Goal: Task Accomplishment & Management: Complete application form

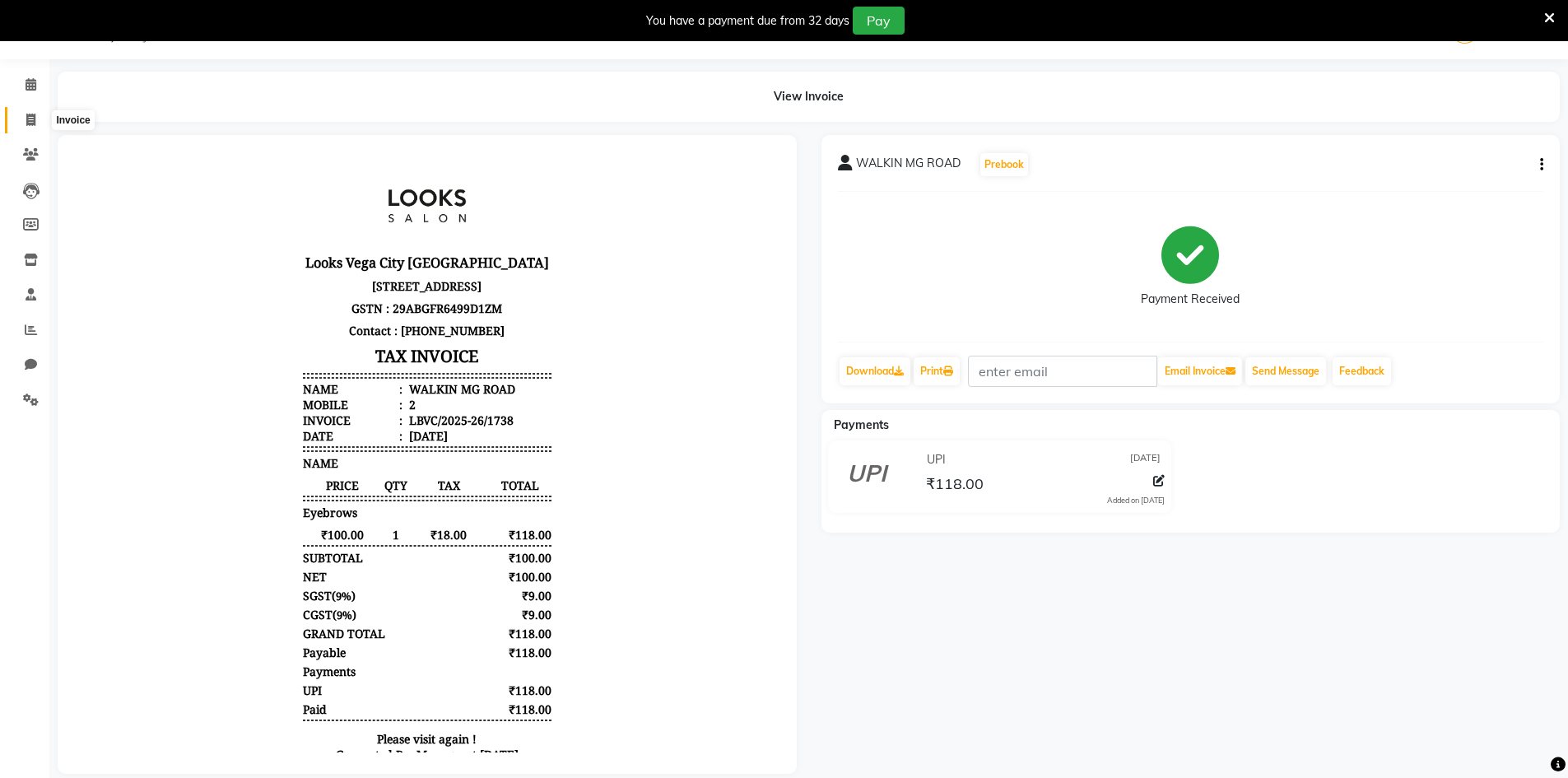
click at [29, 116] on icon at bounding box center [30, 120] width 9 height 12
select select "service"
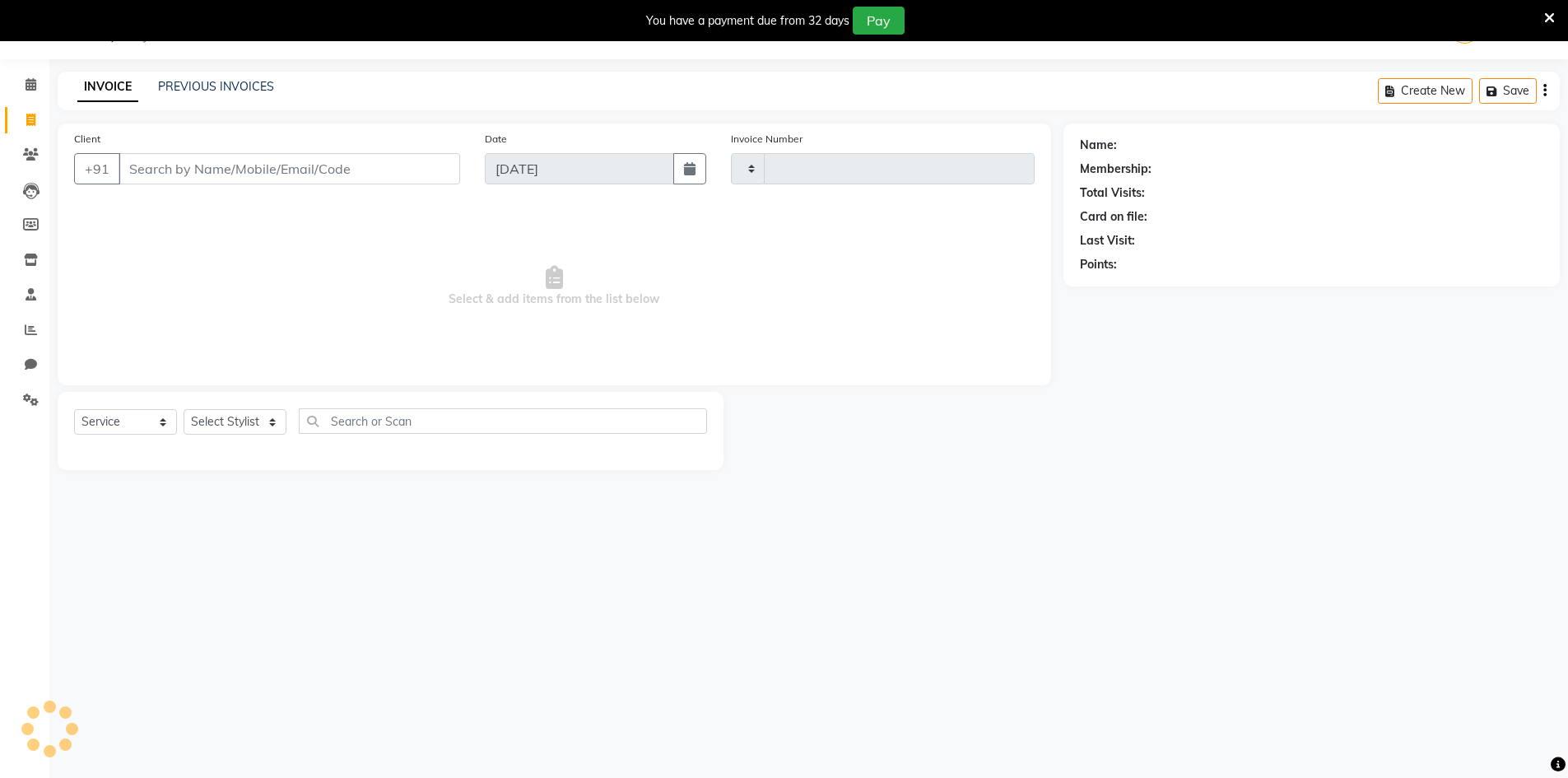
type input "1739"
select select "8707"
click at [31, 80] on icon at bounding box center [30, 84] width 11 height 12
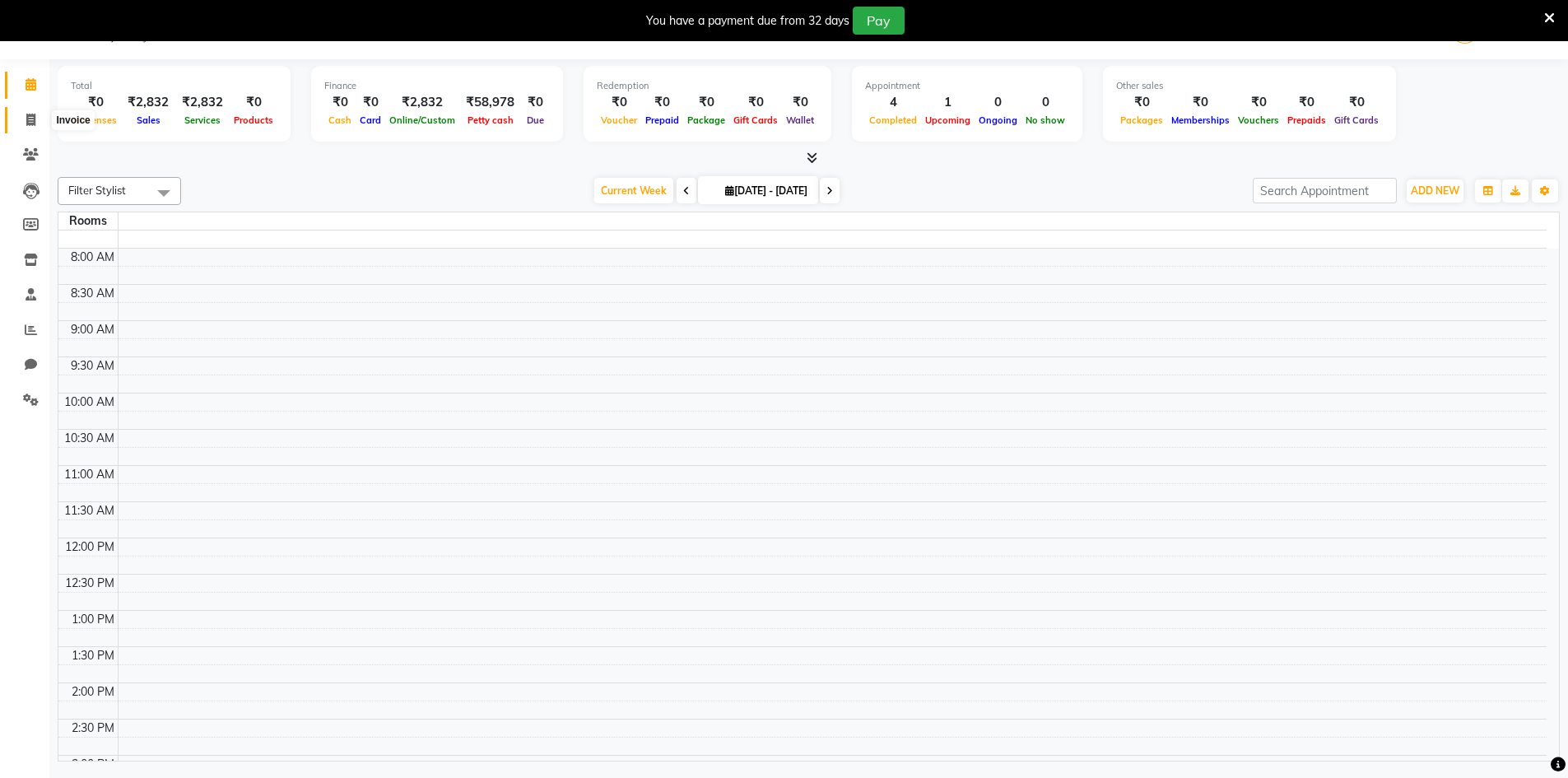
click at [24, 122] on span at bounding box center [30, 120] width 29 height 19
select select "service"
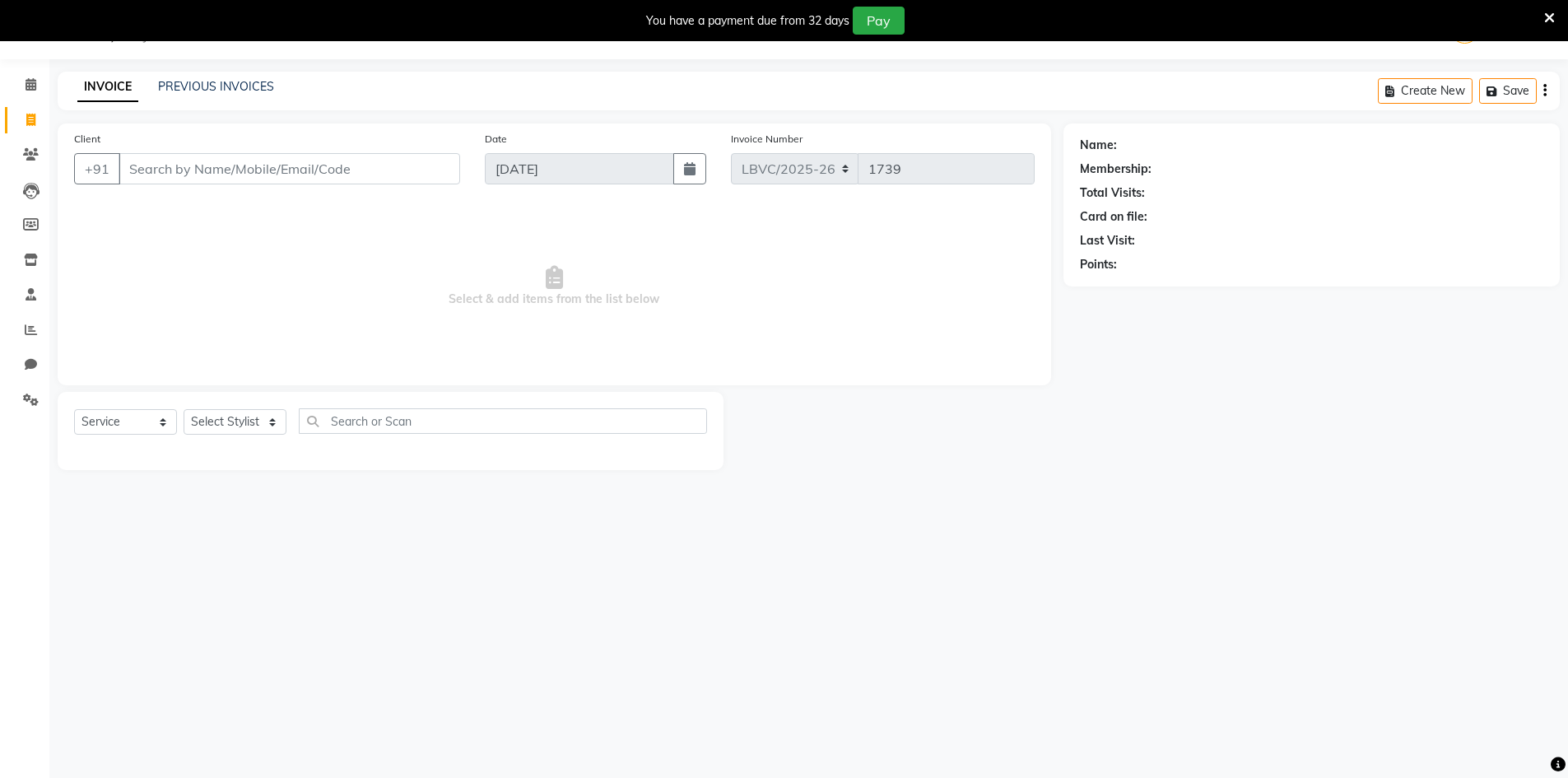
click at [204, 162] on input "Client" at bounding box center [289, 169] width 342 height 31
click at [317, 168] on input "Client" at bounding box center [289, 169] width 342 height 31
click at [161, 170] on input "Client" at bounding box center [289, 169] width 342 height 31
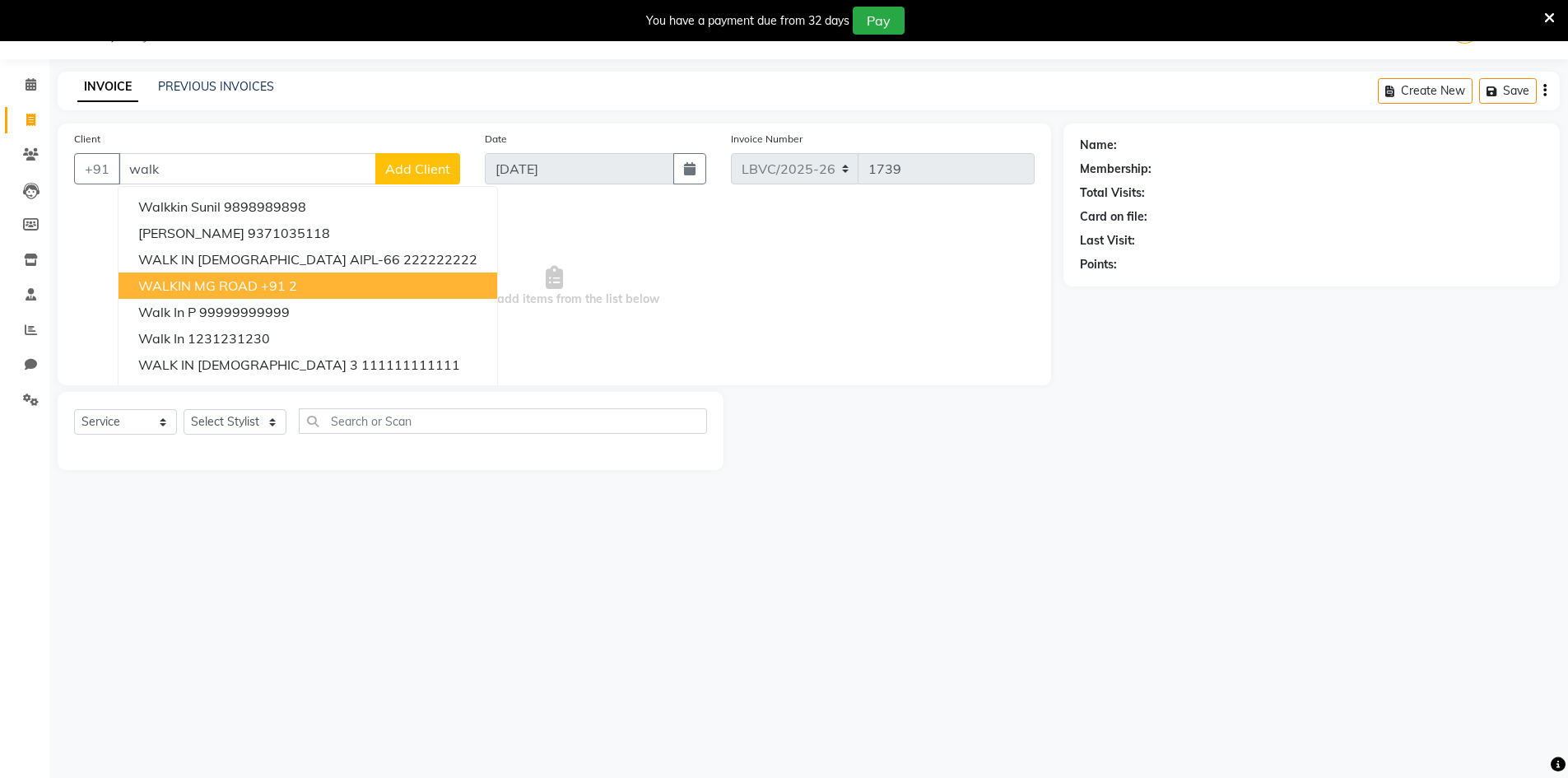
click at [255, 275] on button "WALKIN MG ROAD +91 2" at bounding box center [307, 286] width 378 height 26
type input "2"
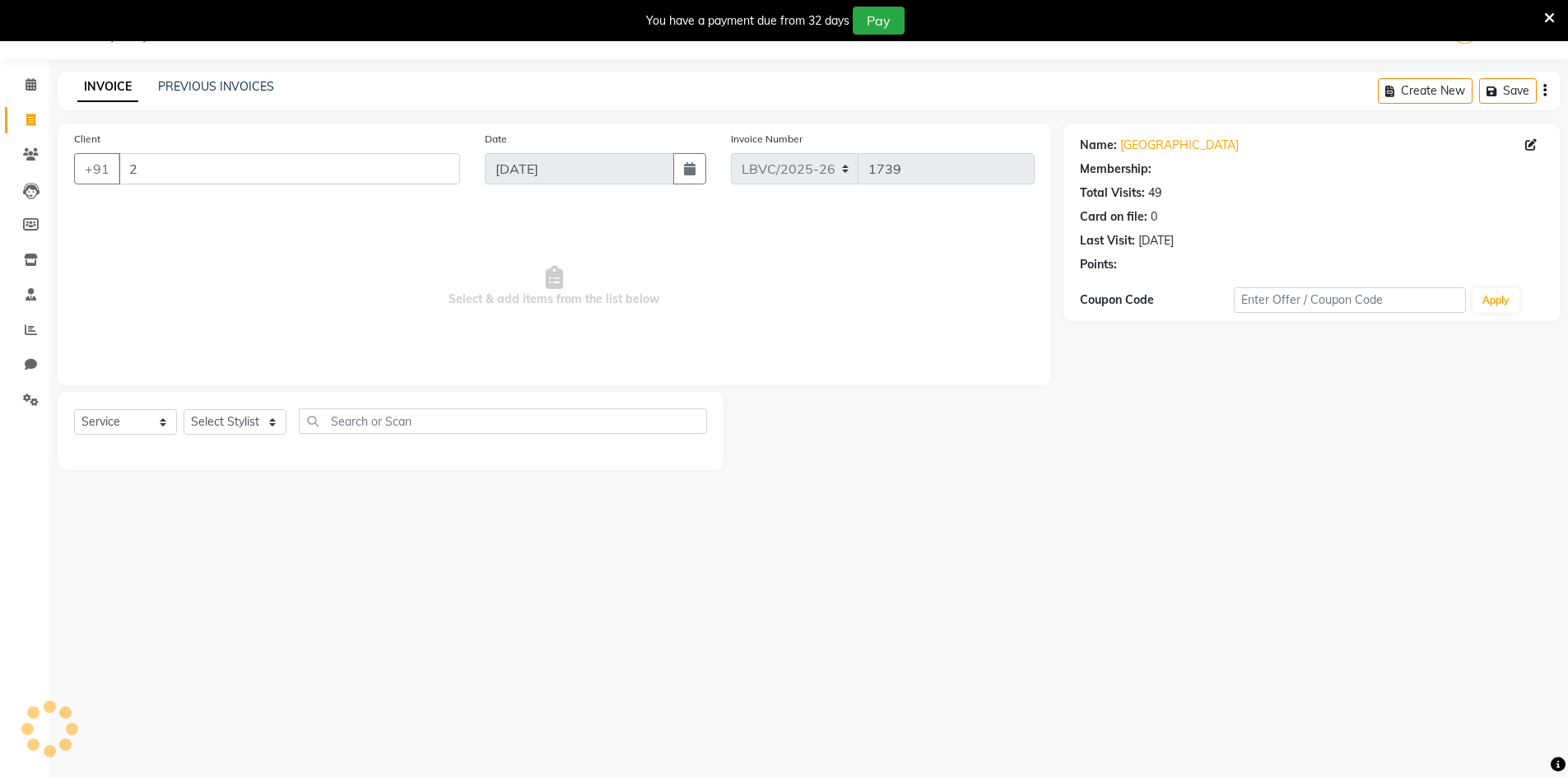
select select "1: Object"
click at [222, 424] on select "Select Stylist Counter_Sales Manager [PERSON_NAME] [PERSON_NAME] [PERSON_NAME]" at bounding box center [235, 421] width 103 height 26
click at [184, 409] on select "Select Stylist Counter_Sales Manager [PERSON_NAME] [PERSON_NAME] [PERSON_NAME]" at bounding box center [235, 421] width 103 height 26
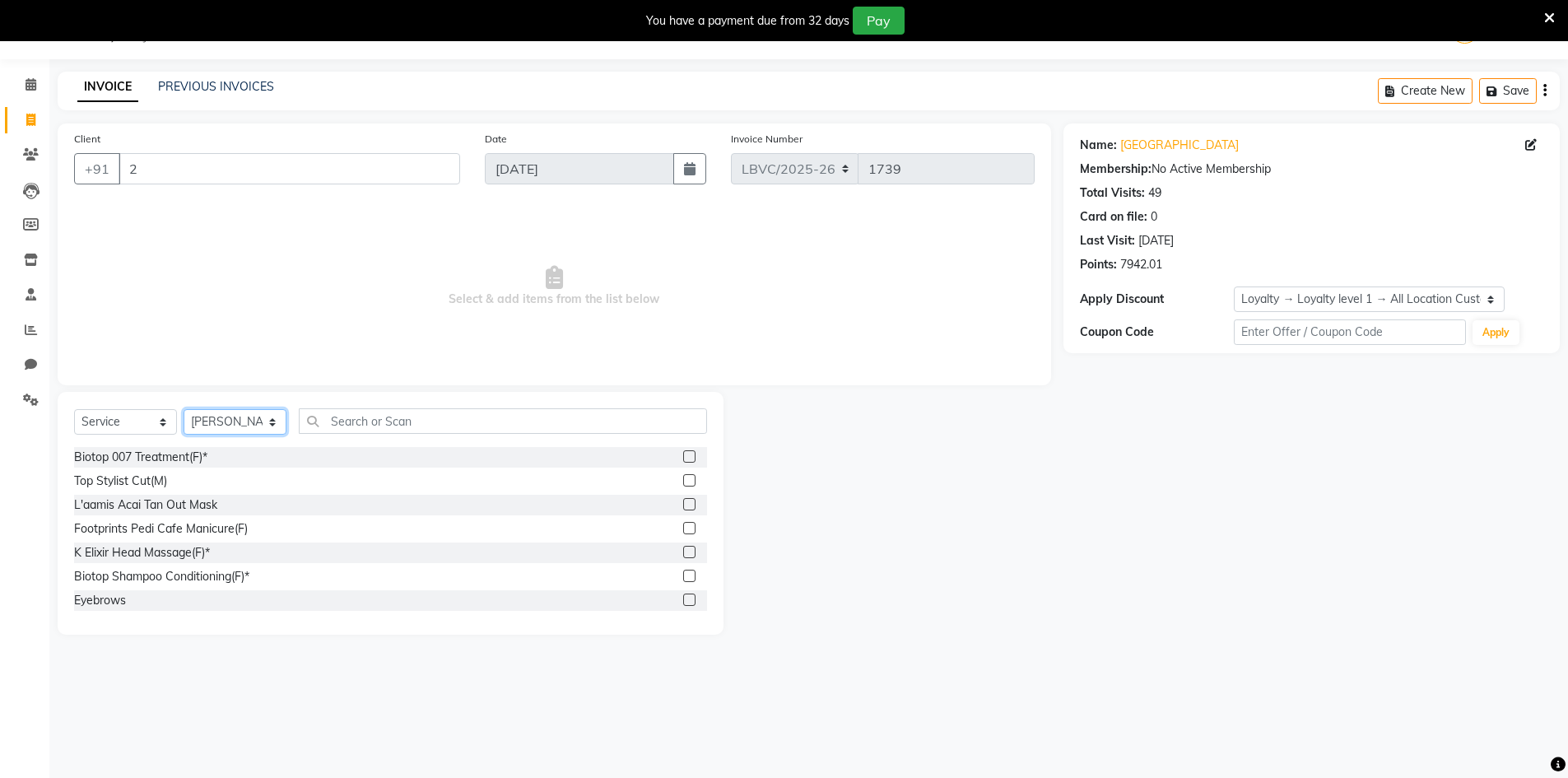
click at [259, 413] on select "Select Stylist Counter_Sales Manager [PERSON_NAME] [PERSON_NAME] [PERSON_NAME]" at bounding box center [235, 421] width 103 height 26
select select "87801"
click at [184, 409] on select "Select Stylist Counter_Sales Manager [PERSON_NAME] [PERSON_NAME] [PERSON_NAME]" at bounding box center [235, 421] width 103 height 26
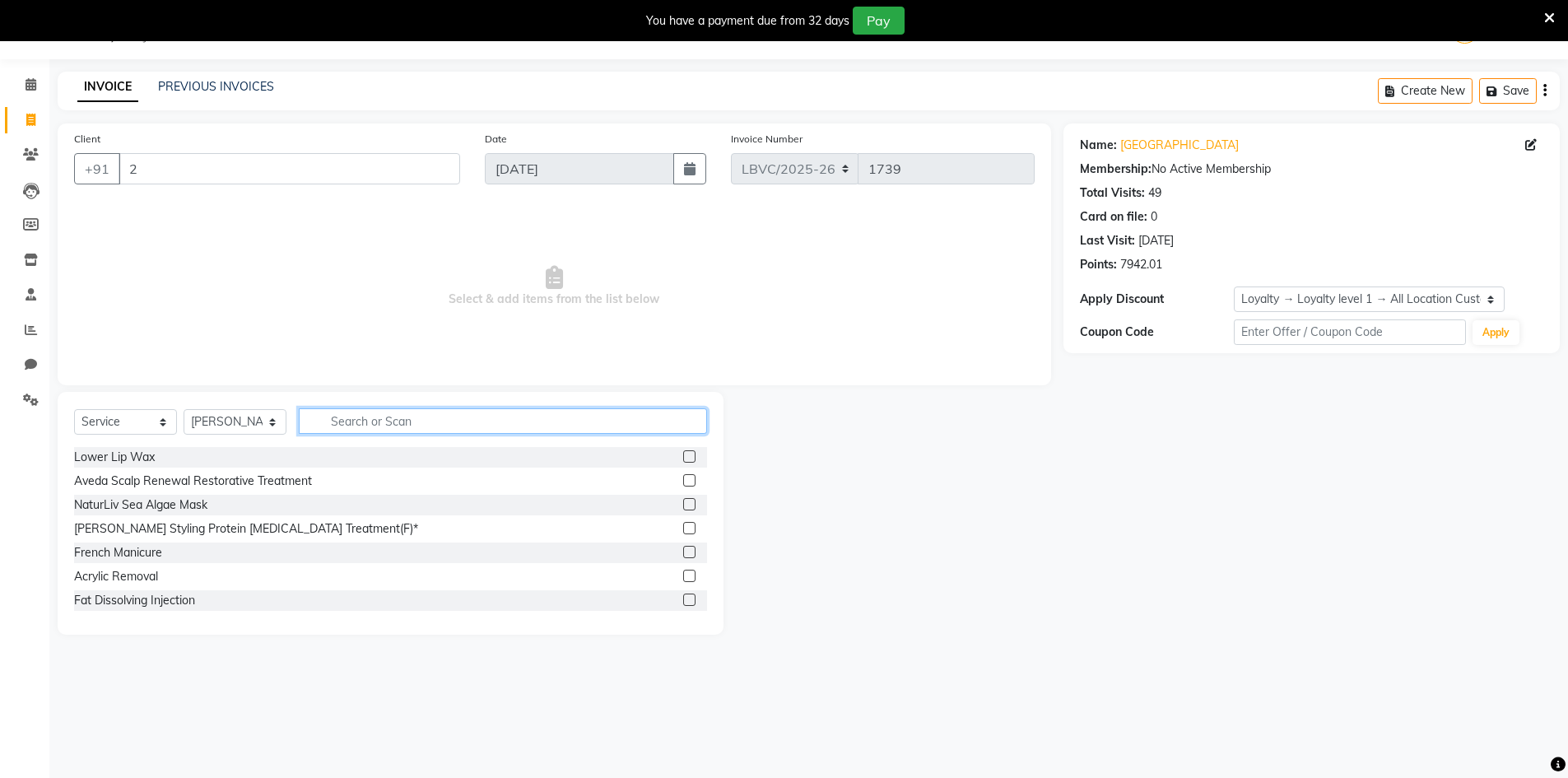
click at [349, 429] on input "text" at bounding box center [503, 420] width 408 height 26
type input "cut"
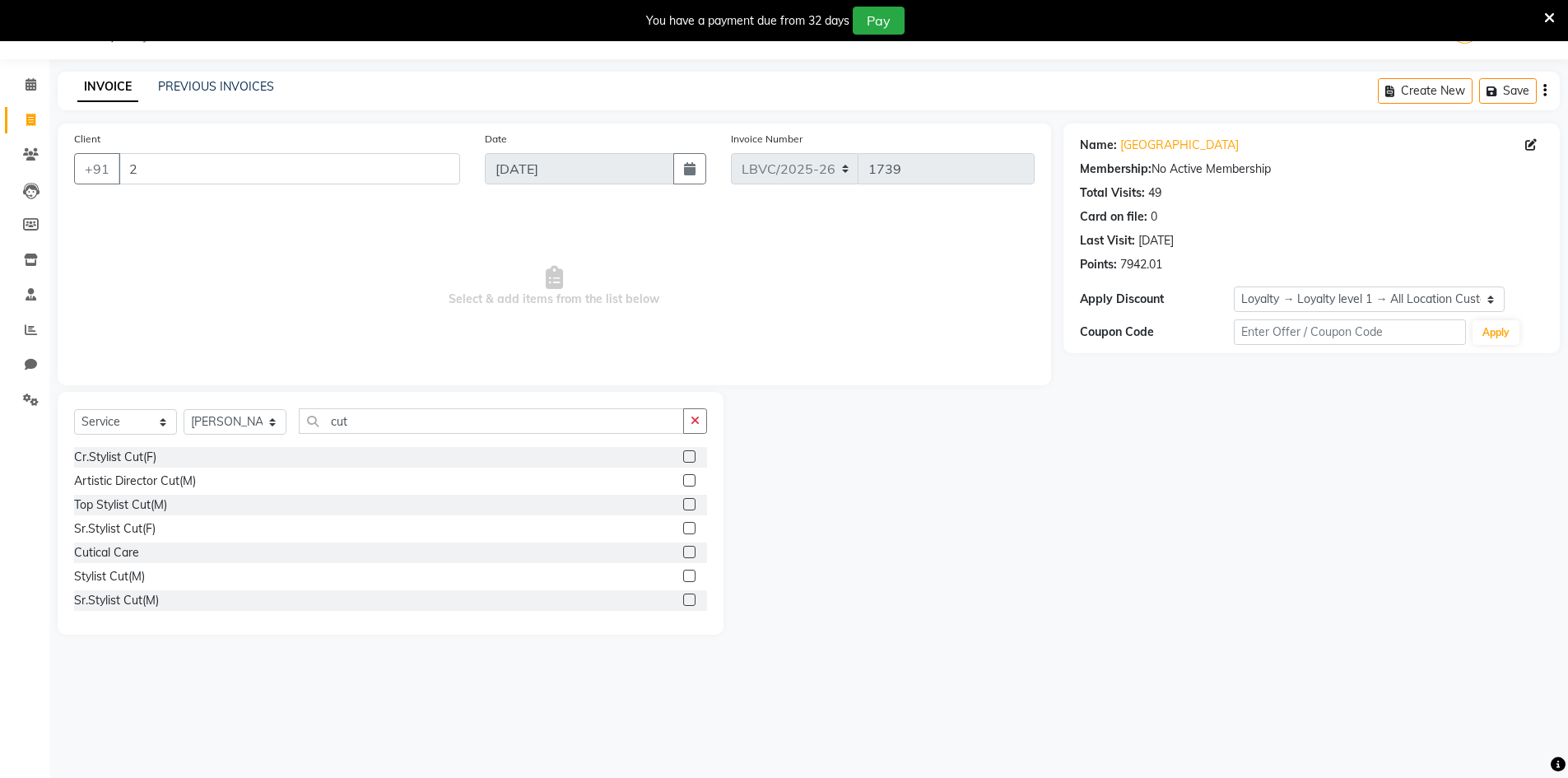
click at [683, 598] on label at bounding box center [689, 599] width 12 height 12
click at [683, 598] on input "checkbox" at bounding box center [688, 600] width 11 height 11
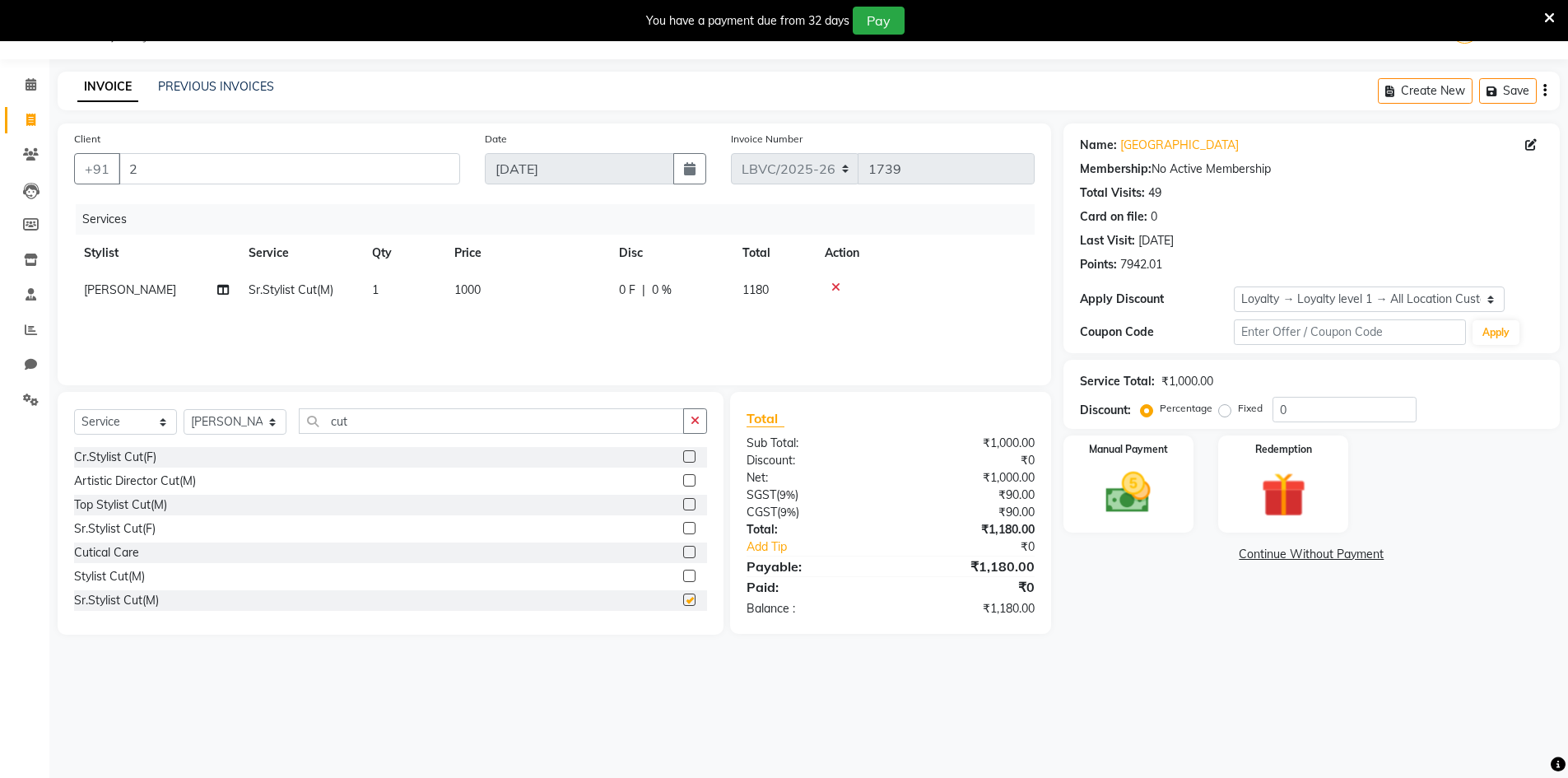
checkbox input "false"
click at [483, 286] on td "1000" at bounding box center [527, 290] width 165 height 37
select select "87801"
drag, startPoint x: 640, startPoint y: 286, endPoint x: 303, endPoint y: 296, distance: 337.1
click at [303, 296] on tr "Counter_Sales Manager [PERSON_NAME] Naobi Pooja [PERSON_NAME] [PERSON_NAME] [PE…" at bounding box center [555, 303] width 961 height 63
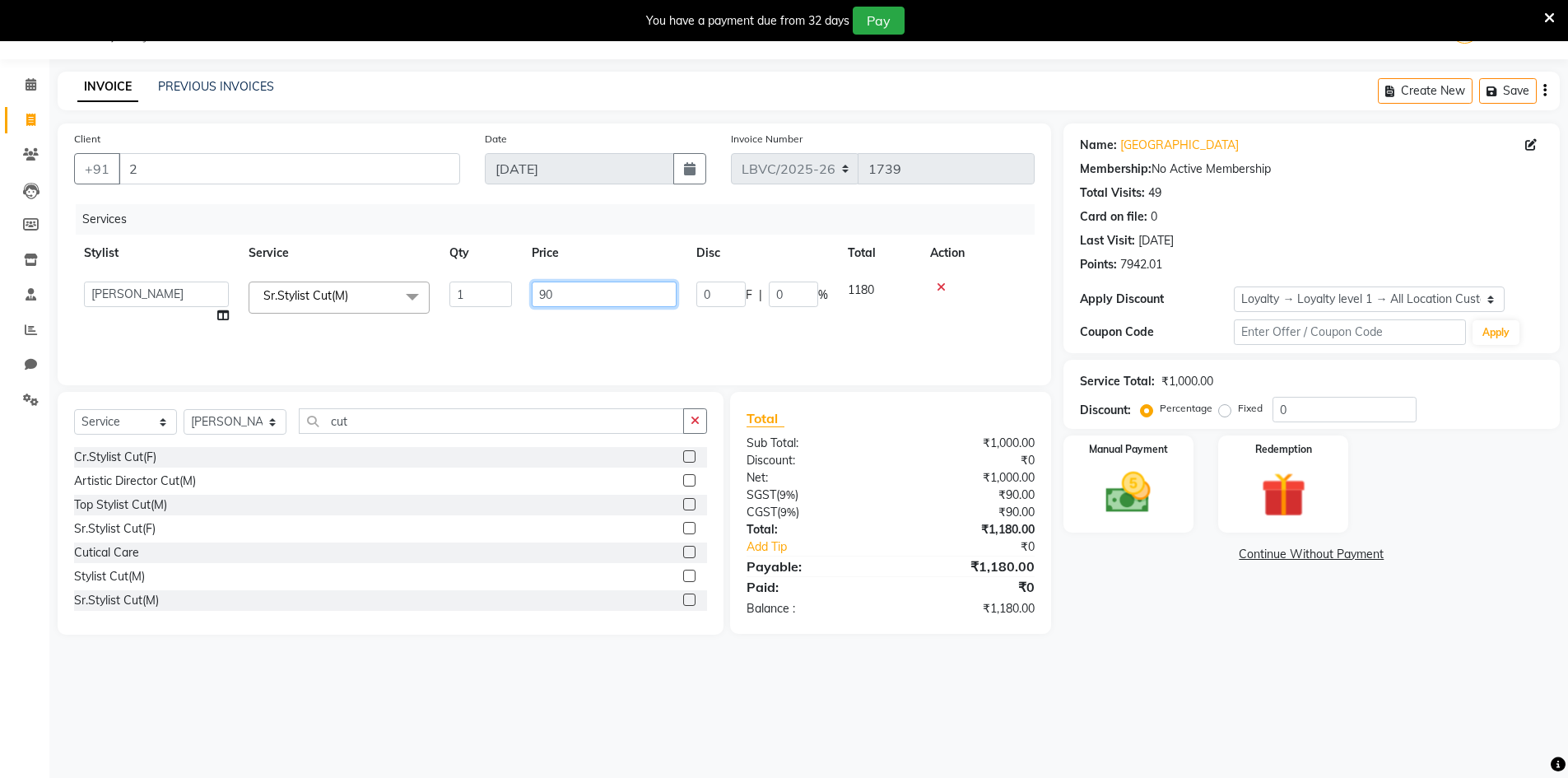
type input "900"
click at [896, 306] on tr "[PERSON_NAME]Stylist Cut(M) 1 900 0 F | 0 % 1062" at bounding box center [555, 290] width 961 height 37
click at [1140, 456] on div "Manual Payment" at bounding box center [1128, 484] width 136 height 101
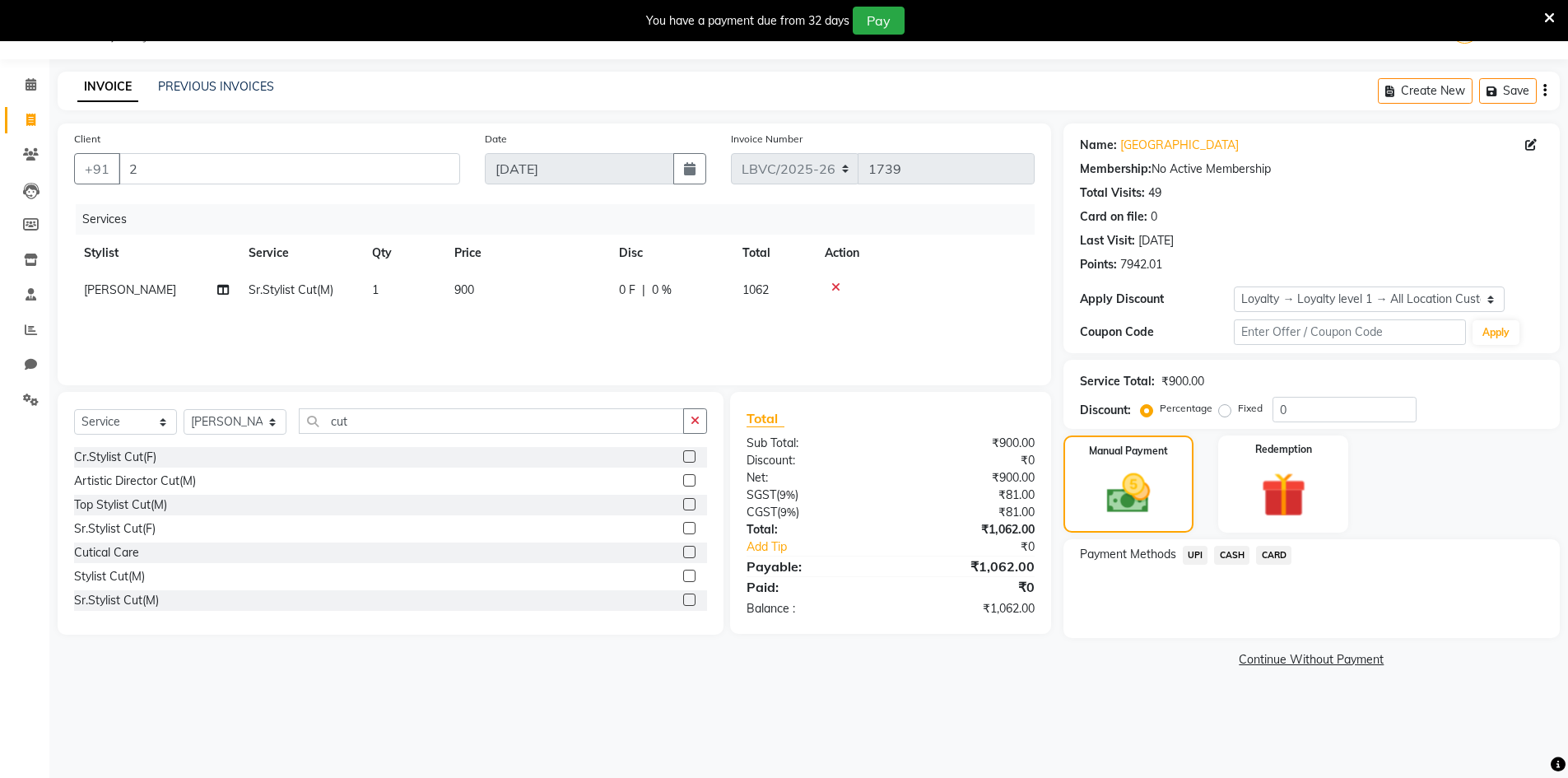
click at [1274, 547] on span "CARD" at bounding box center [1273, 555] width 35 height 19
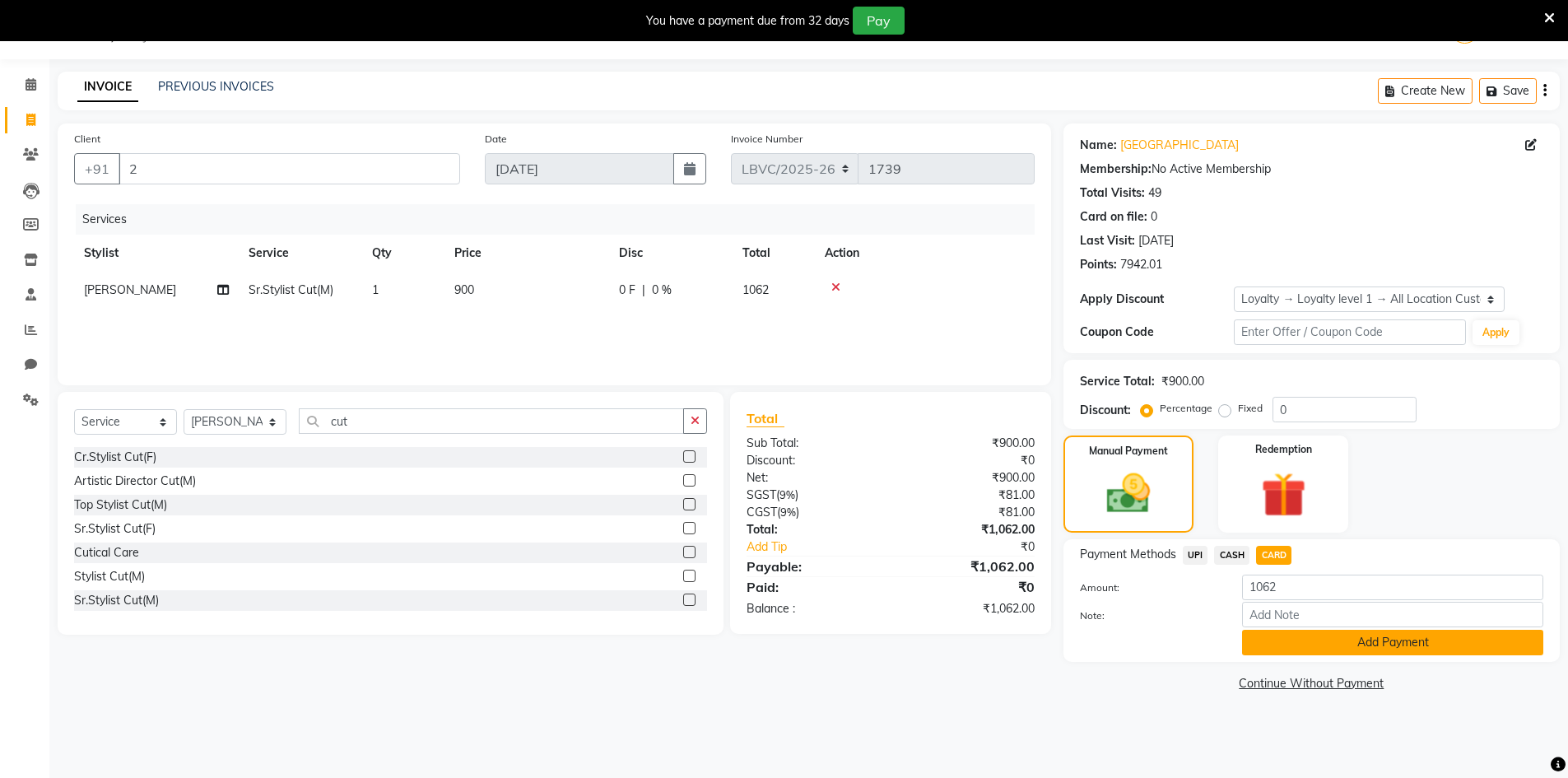
click at [1268, 639] on button "Add Payment" at bounding box center [1392, 642] width 302 height 26
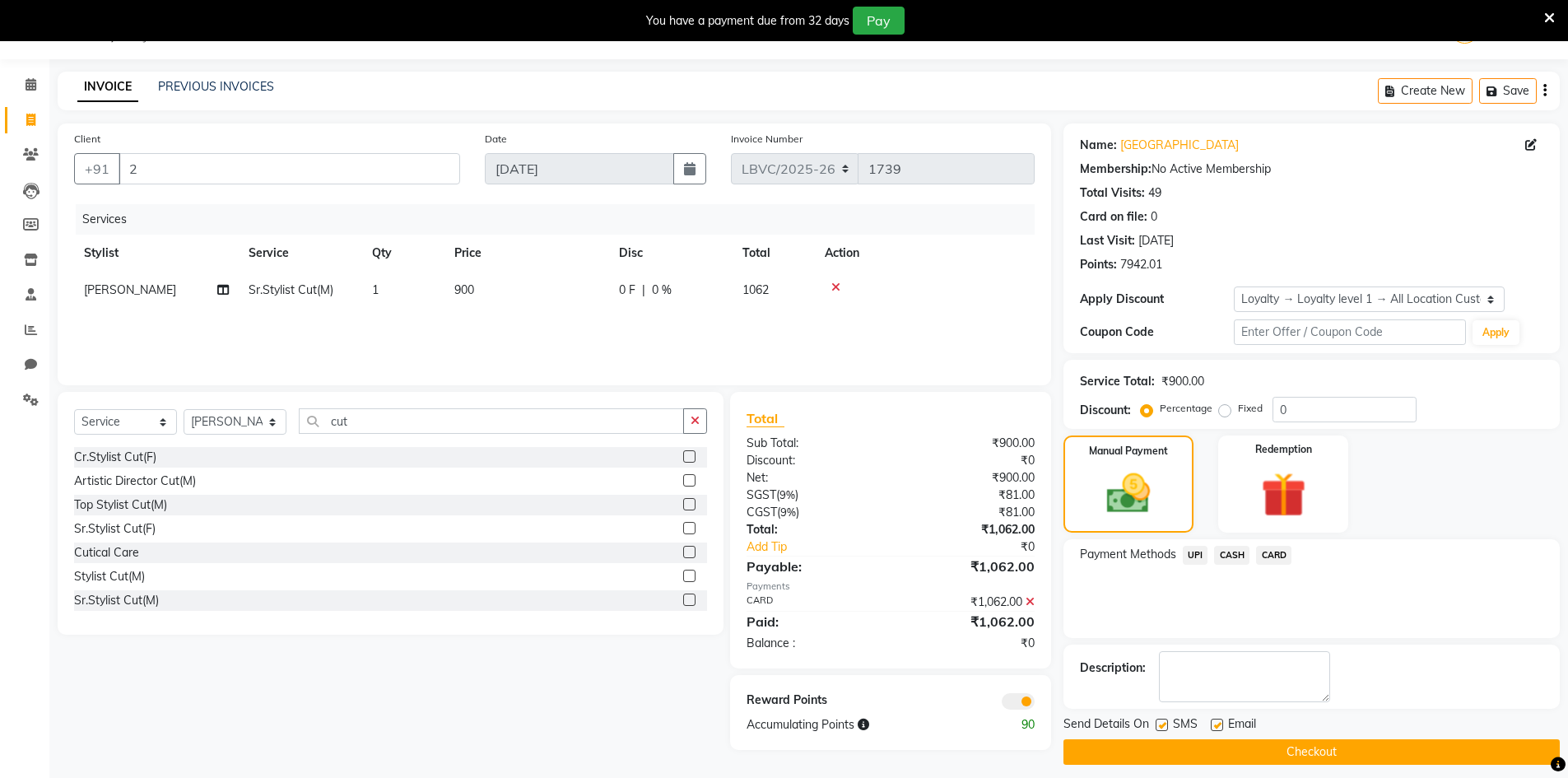
click at [1288, 741] on button "Checkout" at bounding box center [1312, 752] width 496 height 26
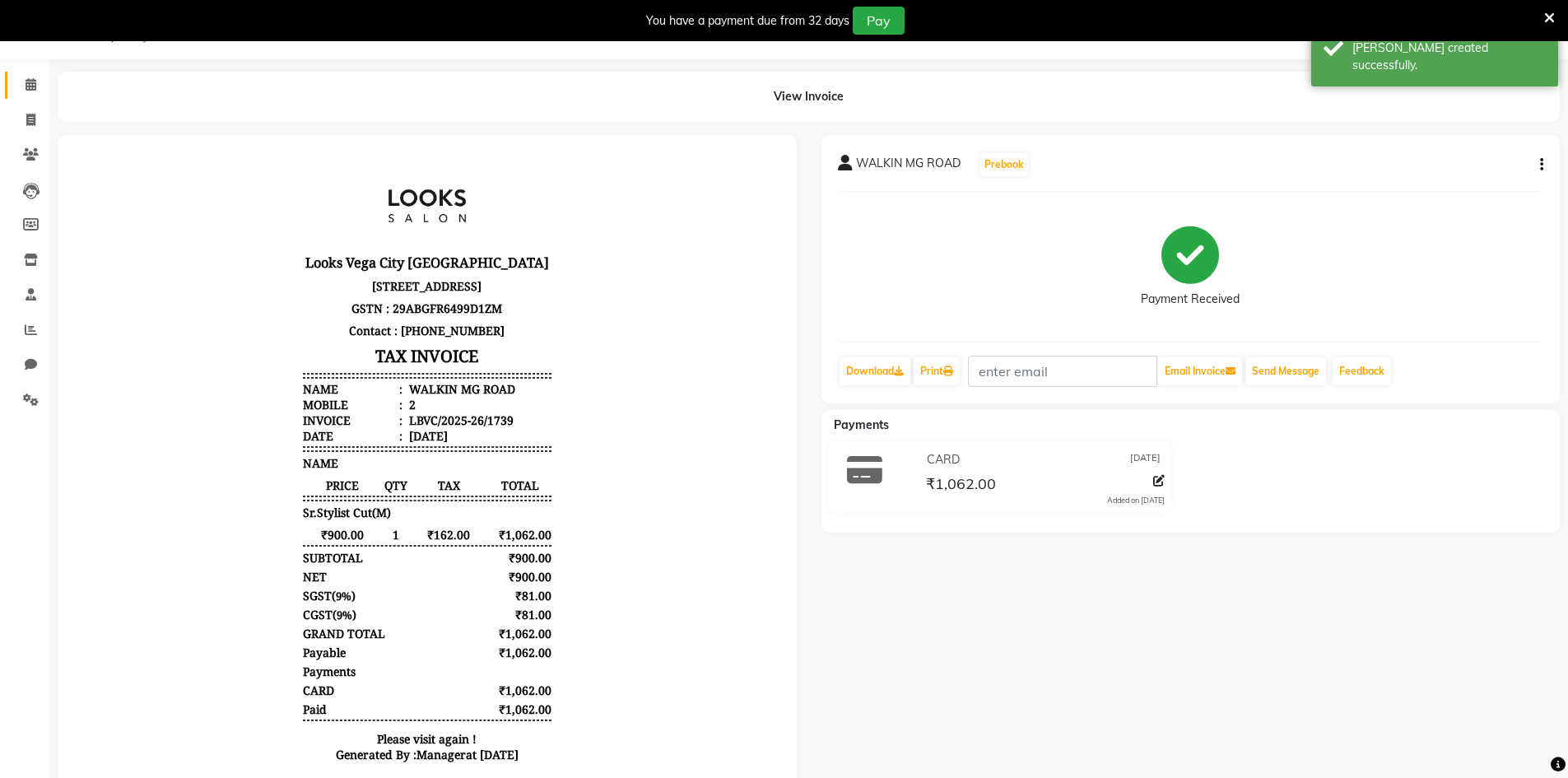
drag, startPoint x: 16, startPoint y: 87, endPoint x: 31, endPoint y: 81, distance: 16.2
click at [18, 87] on link "Calendar" at bounding box center [25, 85] width 40 height 27
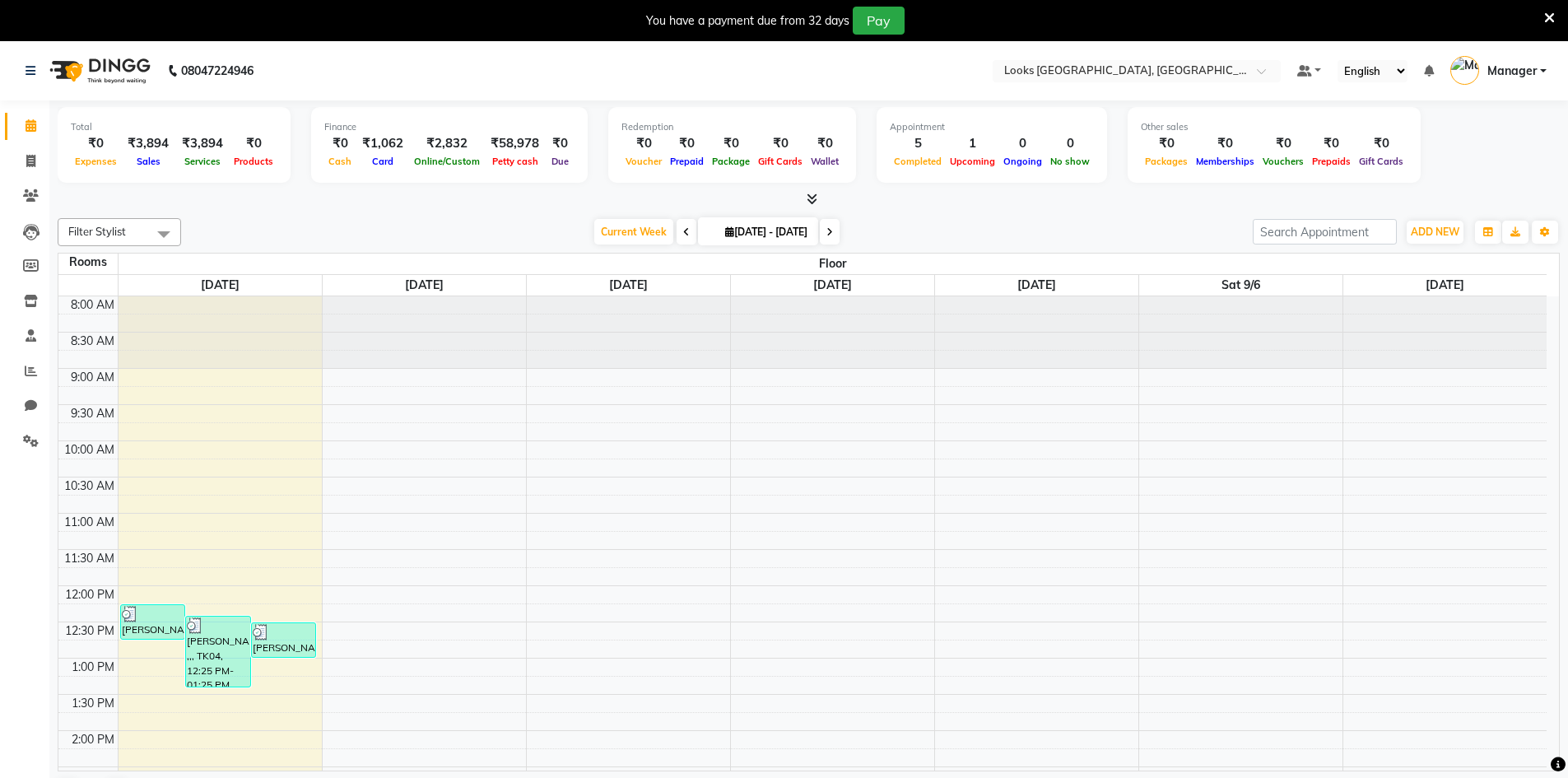
drag, startPoint x: 0, startPoint y: 77, endPoint x: 1580, endPoint y: 323, distance: 1599.0
click at [1567, 323] on html "08047224946 Select Location × Looks [GEOGRAPHIC_DATA], [GEOGRAPHIC_DATA] Defaul…" at bounding box center [784, 389] width 1568 height 778
